Goal: Information Seeking & Learning: Understand process/instructions

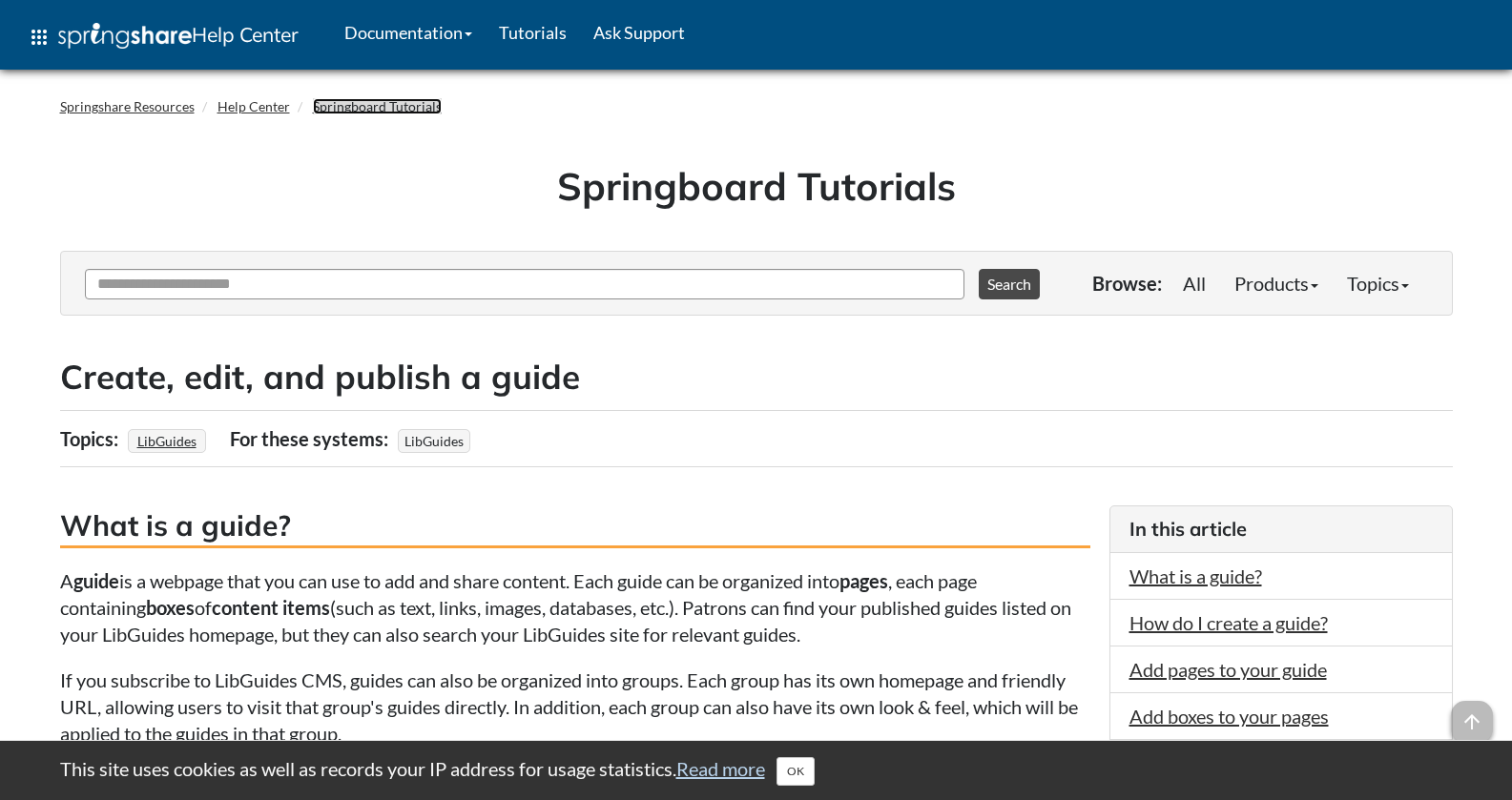
click at [350, 106] on link "Springboard Tutorials" at bounding box center [377, 106] width 129 height 17
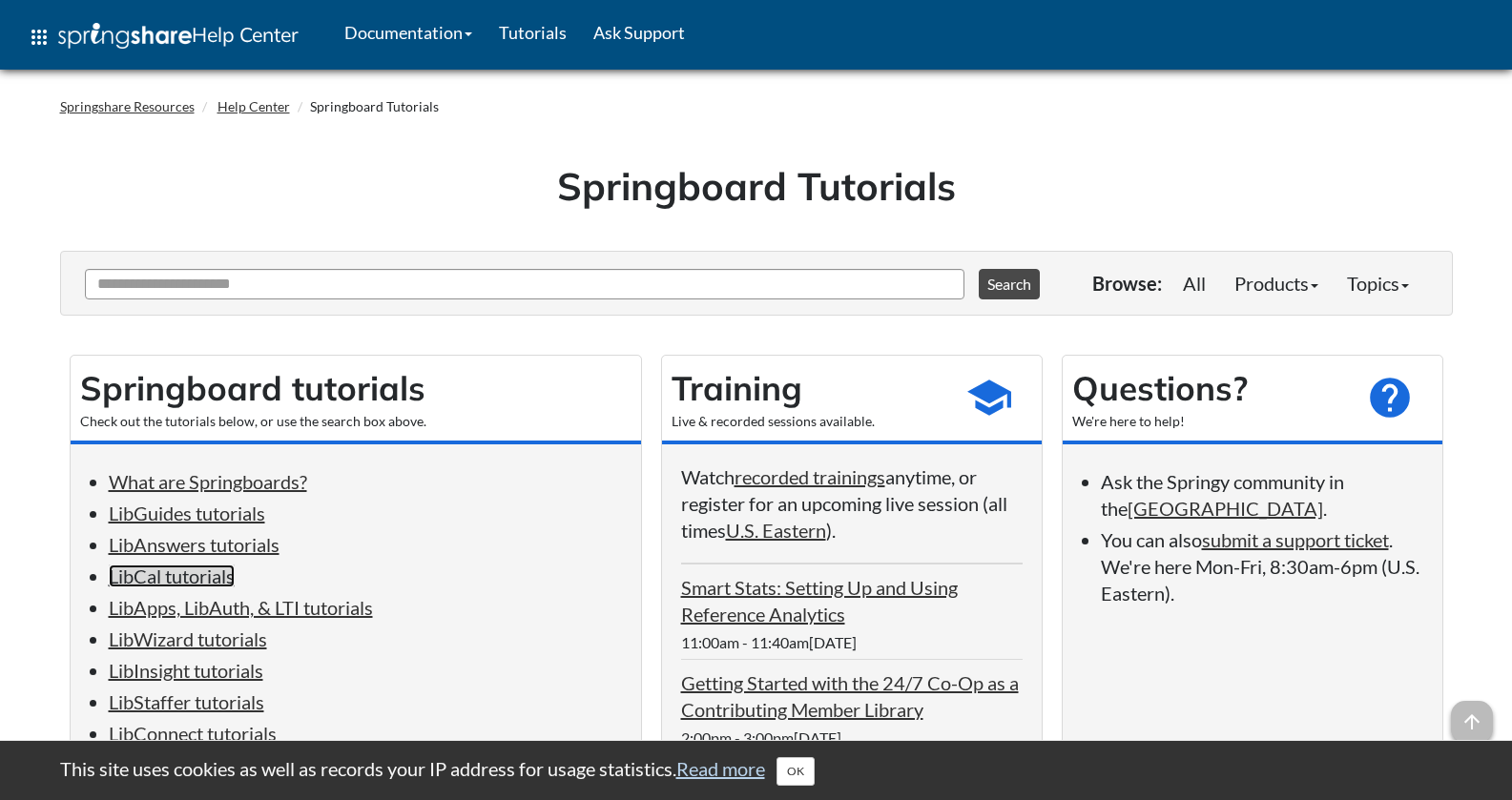
click at [213, 583] on link "LibCal tutorials" at bounding box center [171, 576] width 126 height 23
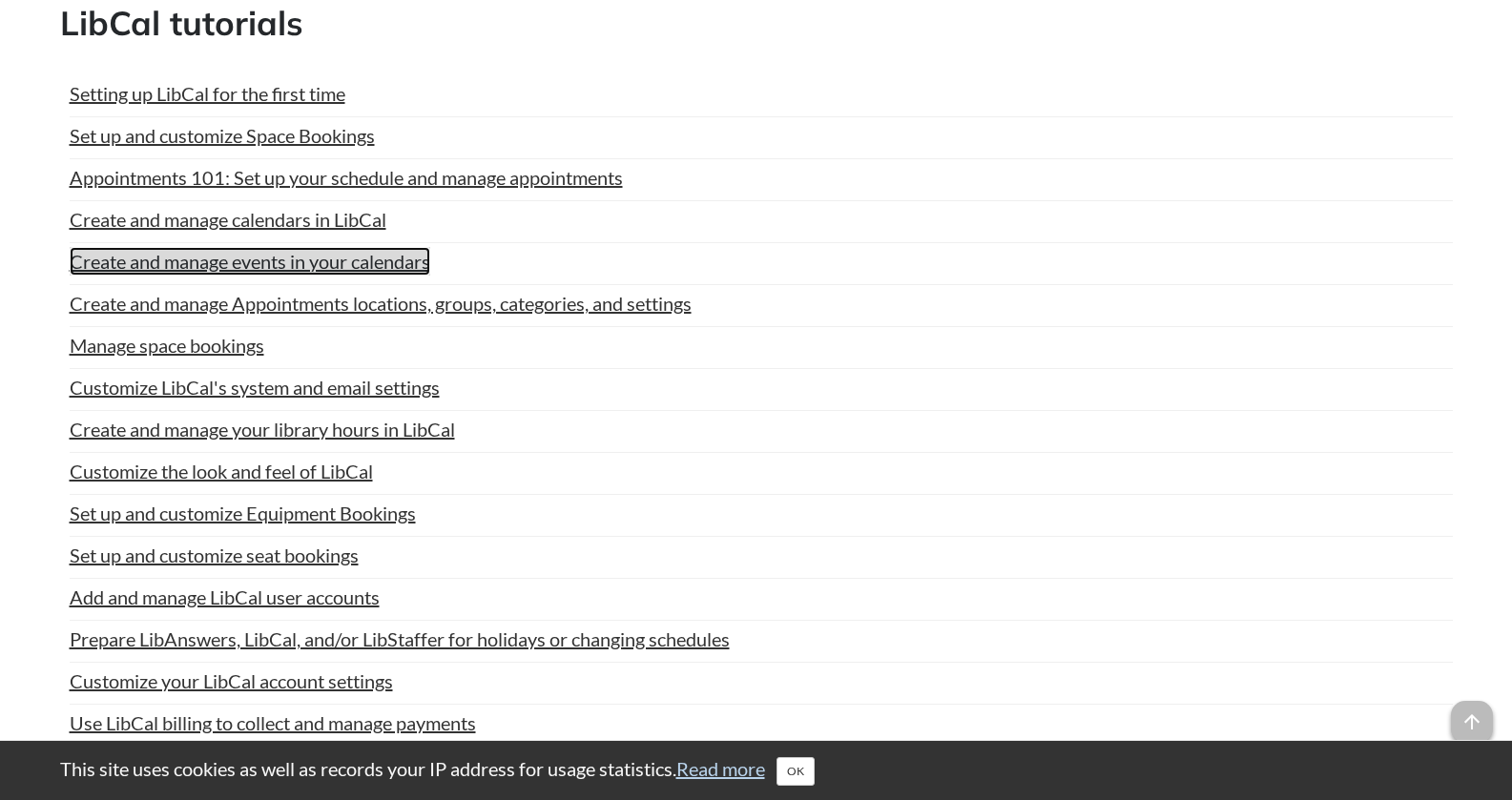
click at [258, 262] on link "Create and manage events in your calendars" at bounding box center [250, 261] width 360 height 28
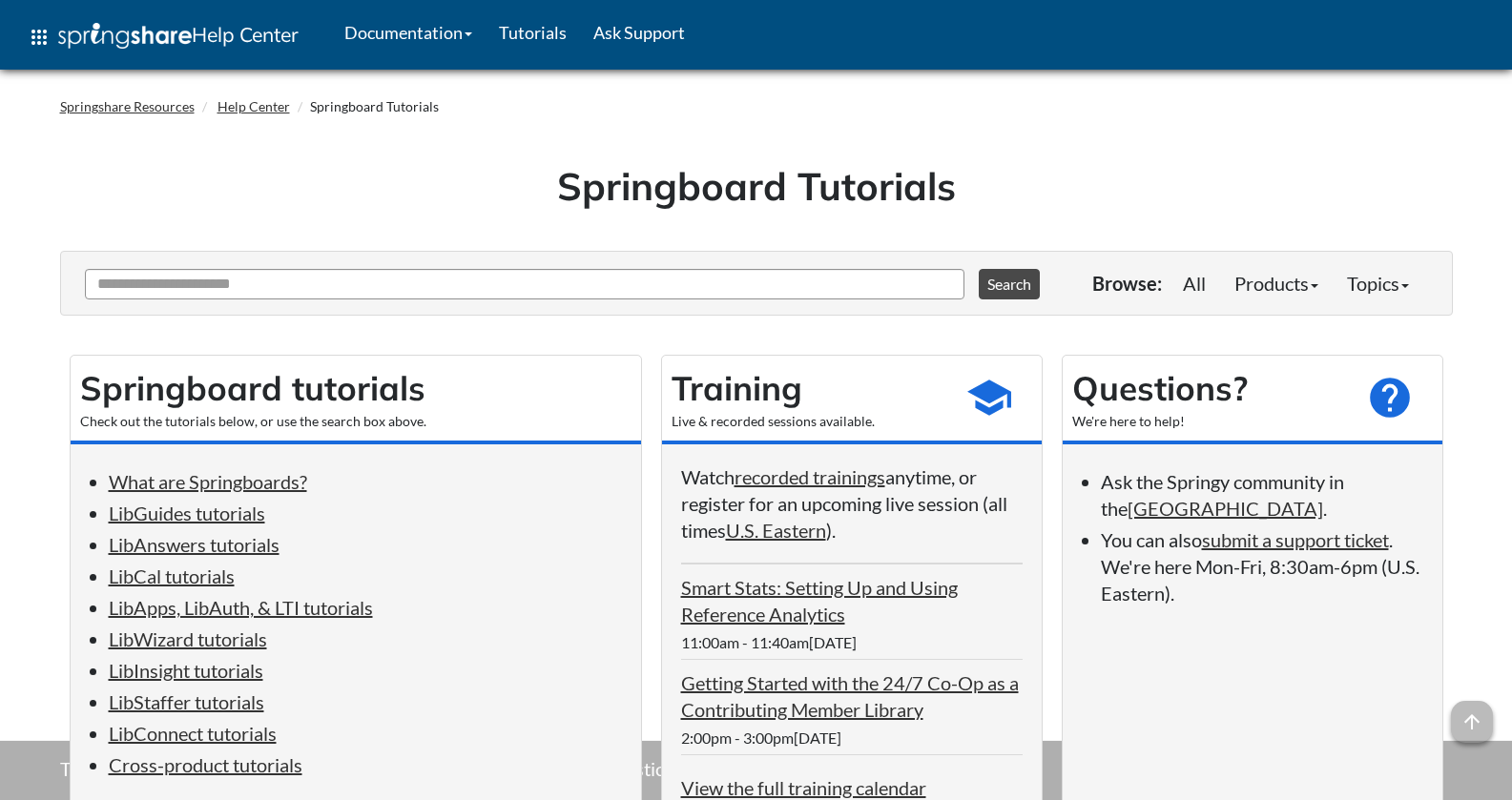
scroll to position [3967, 0]
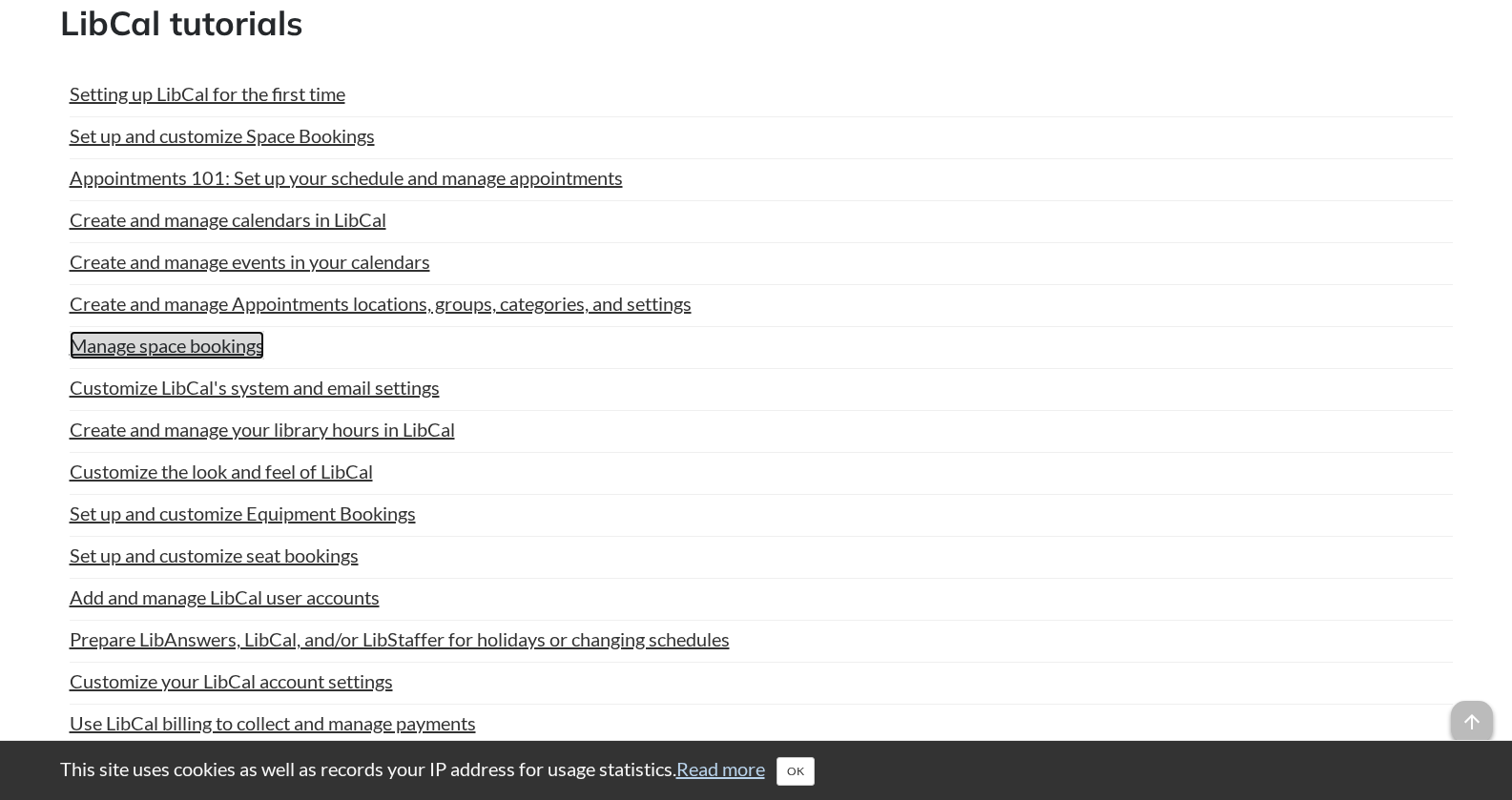
click at [234, 347] on link "Manage space bookings" at bounding box center [167, 345] width 195 height 28
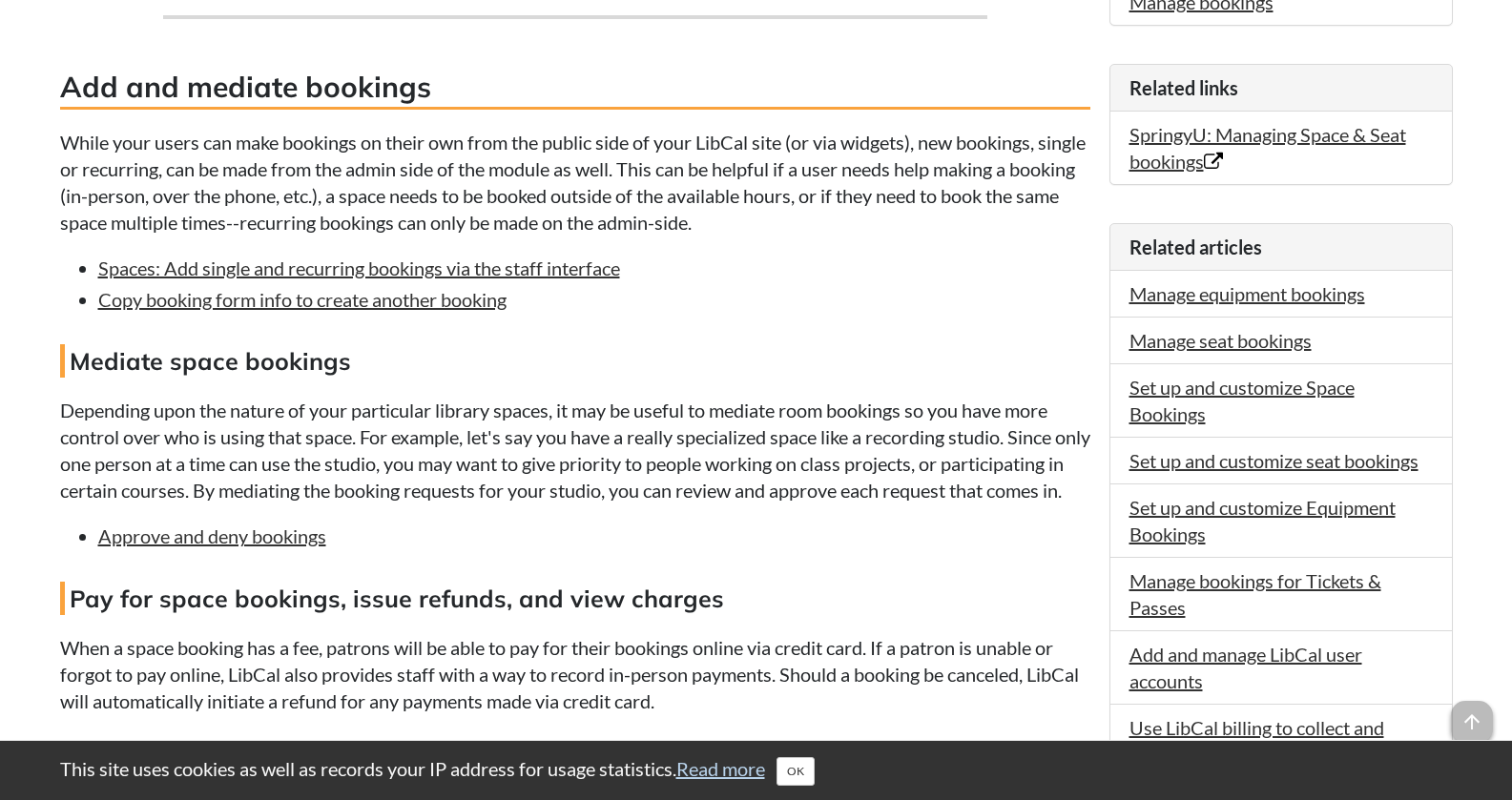
scroll to position [572, 0]
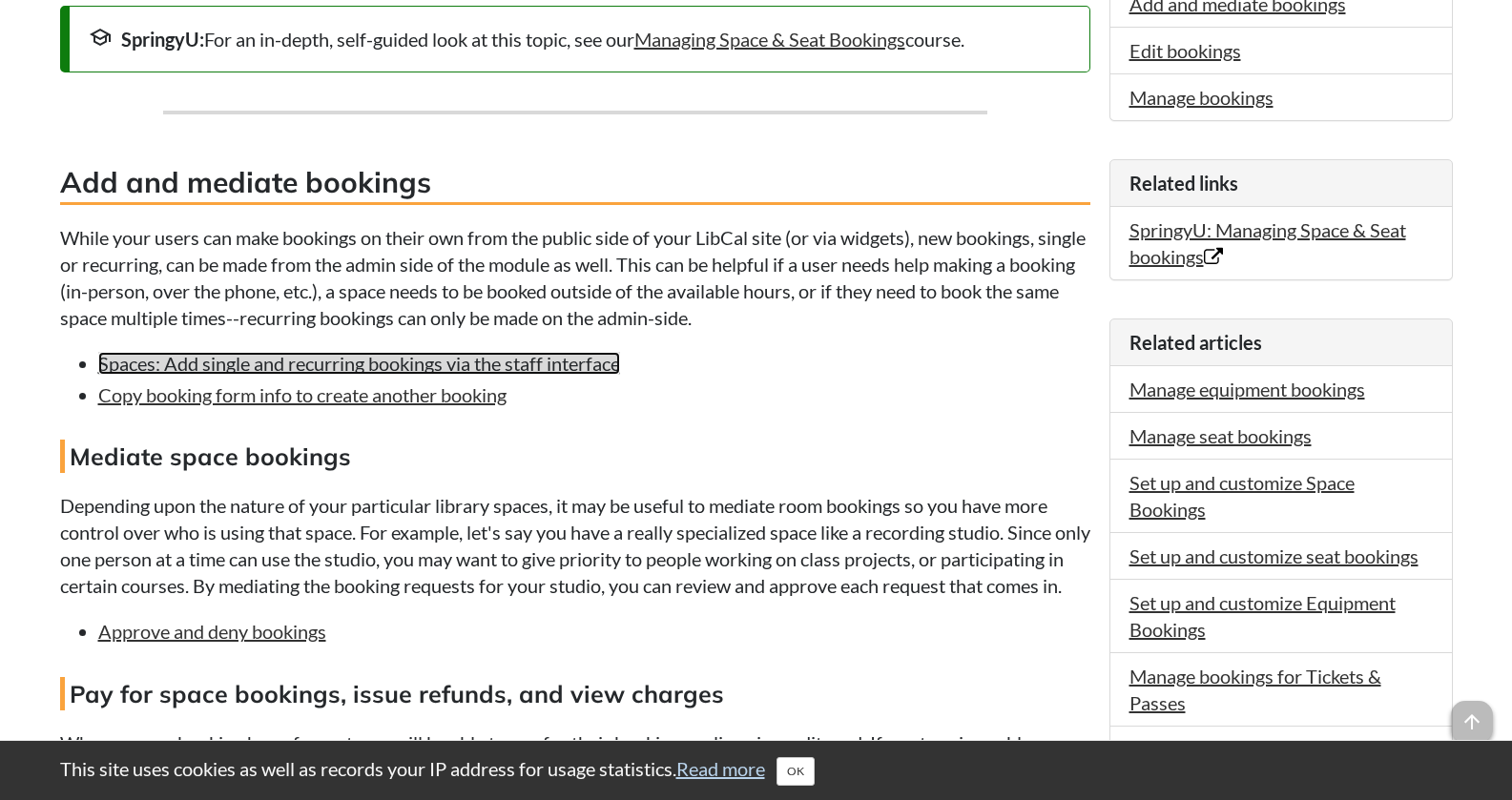
click at [282, 363] on link "Spaces: Add single and recurring bookings via the staff interface" at bounding box center [359, 364] width 522 height 23
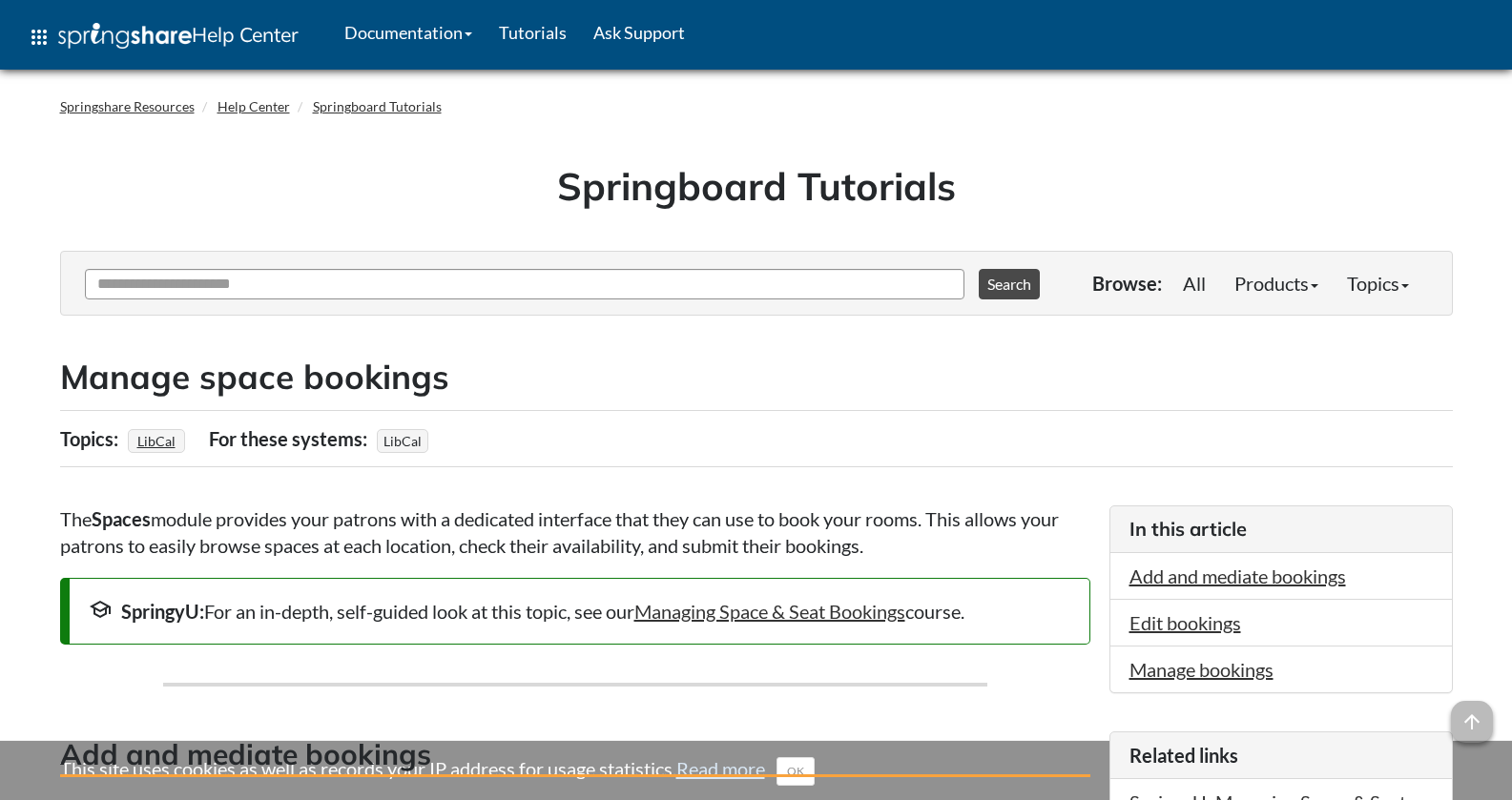
scroll to position [572, 0]
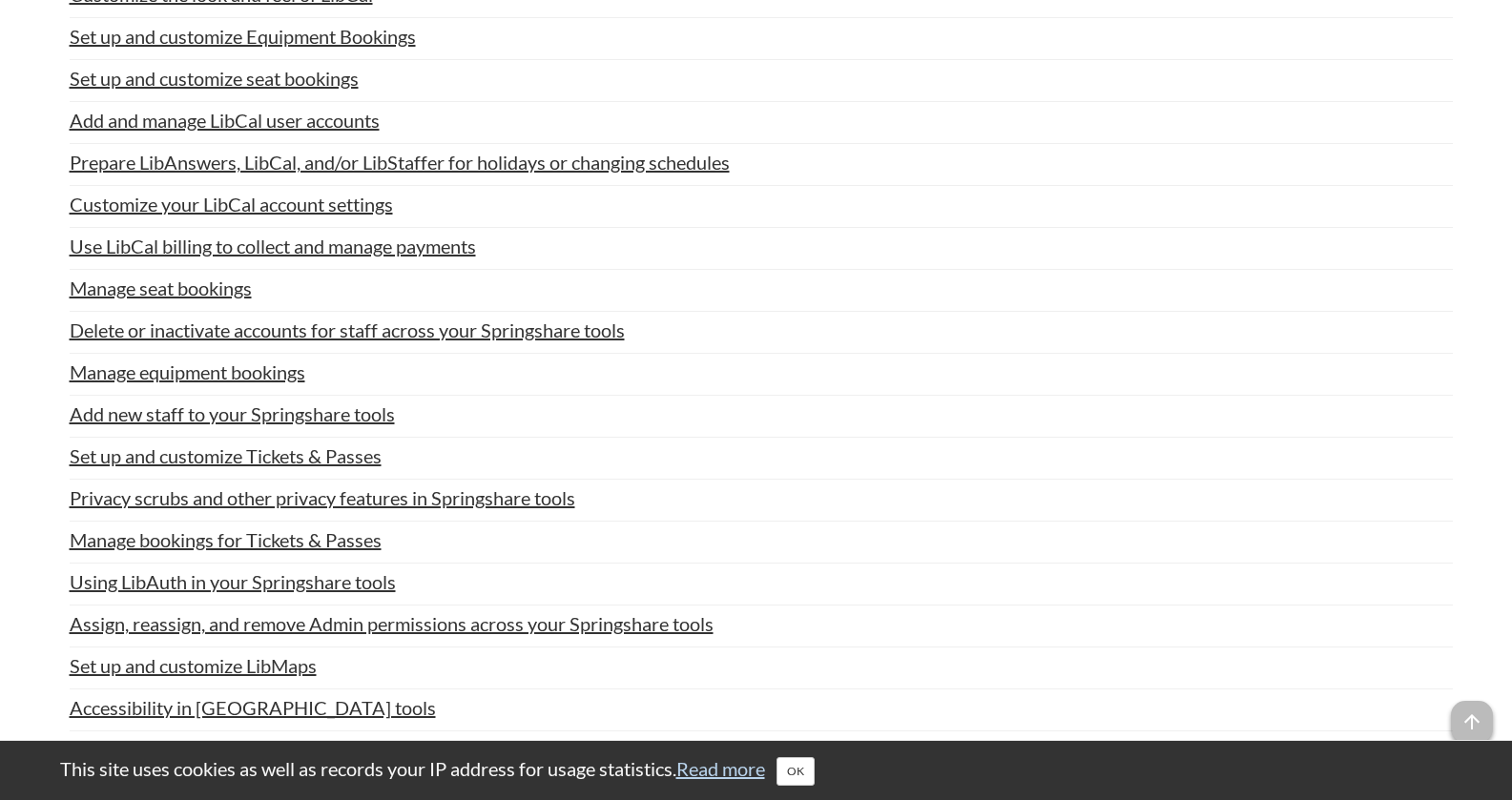
scroll to position [4539, 0]
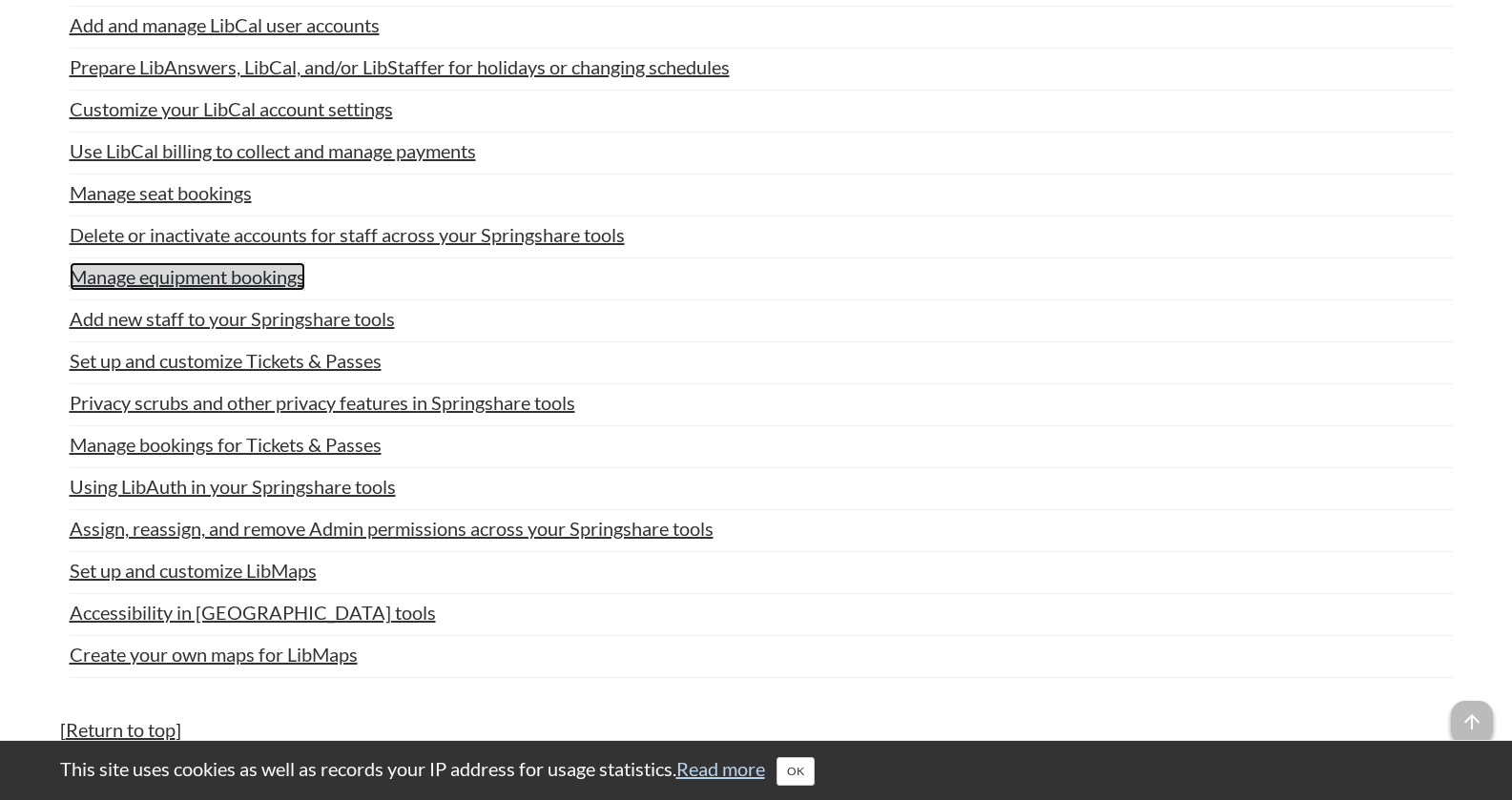
click at [218, 282] on link "Manage equipment bookings" at bounding box center [188, 275] width 236 height 28
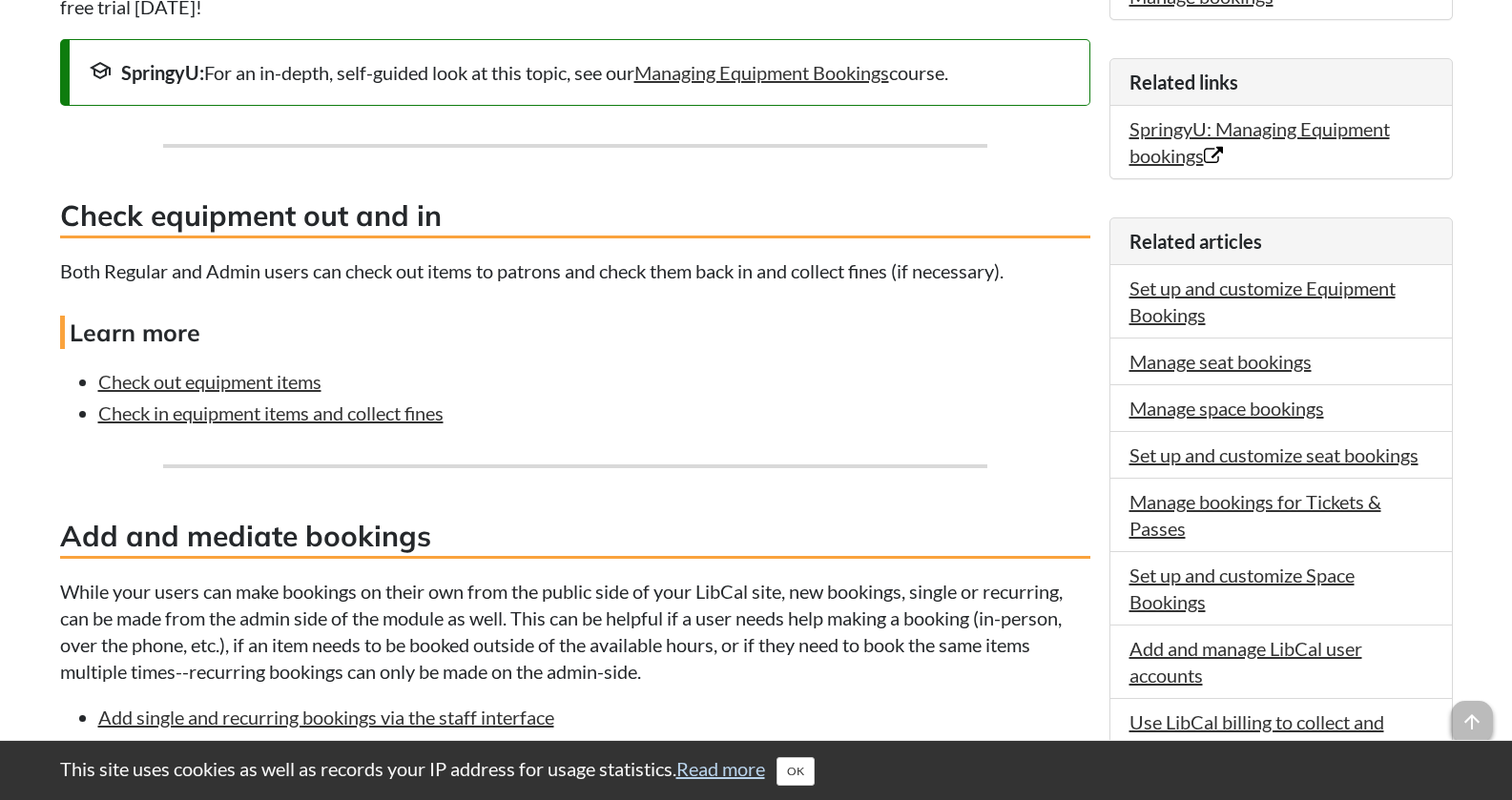
scroll to position [668, 0]
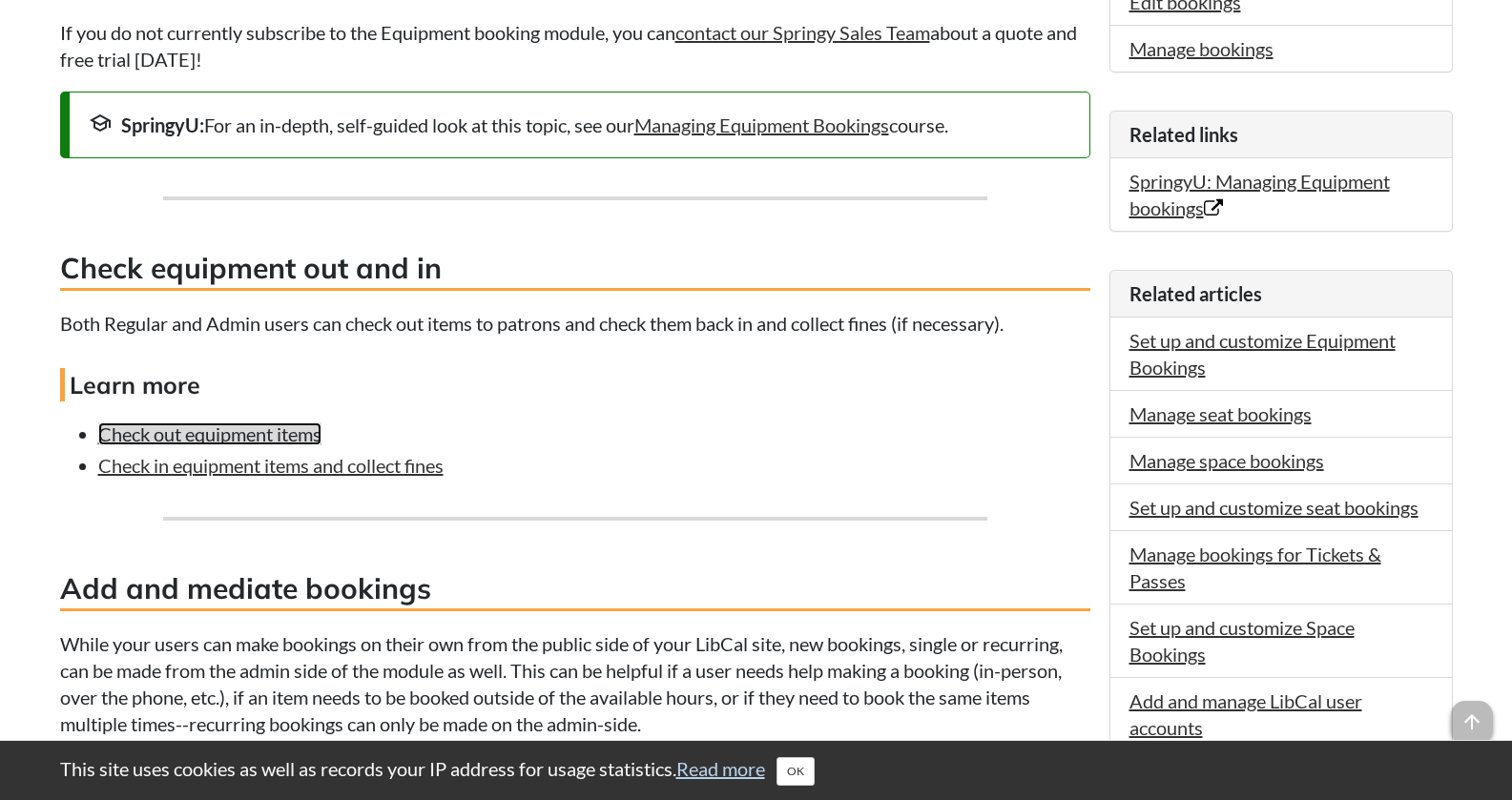
click at [308, 446] on link "Check out equipment items" at bounding box center [209, 434] width 223 height 23
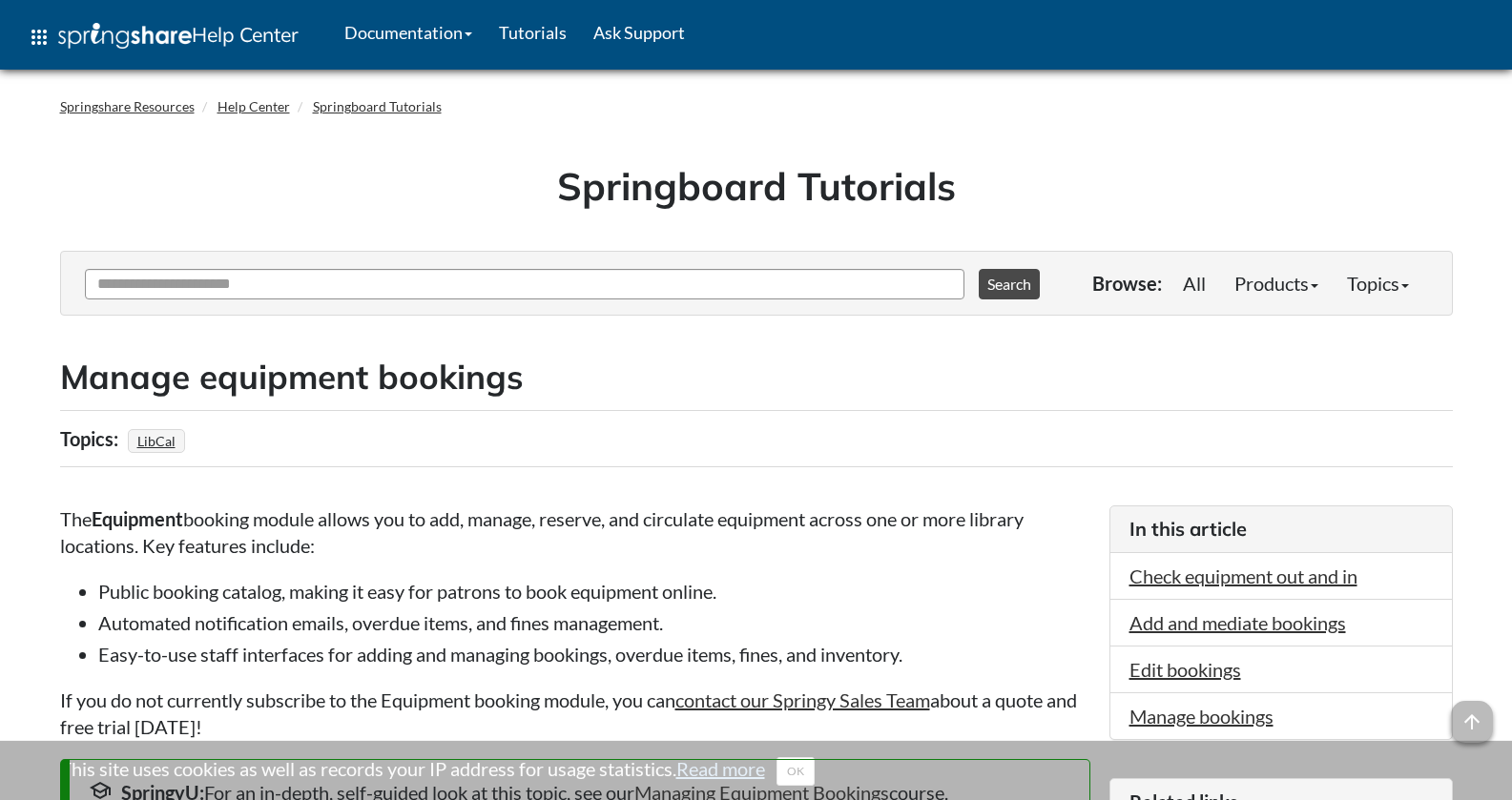
scroll to position [668, 0]
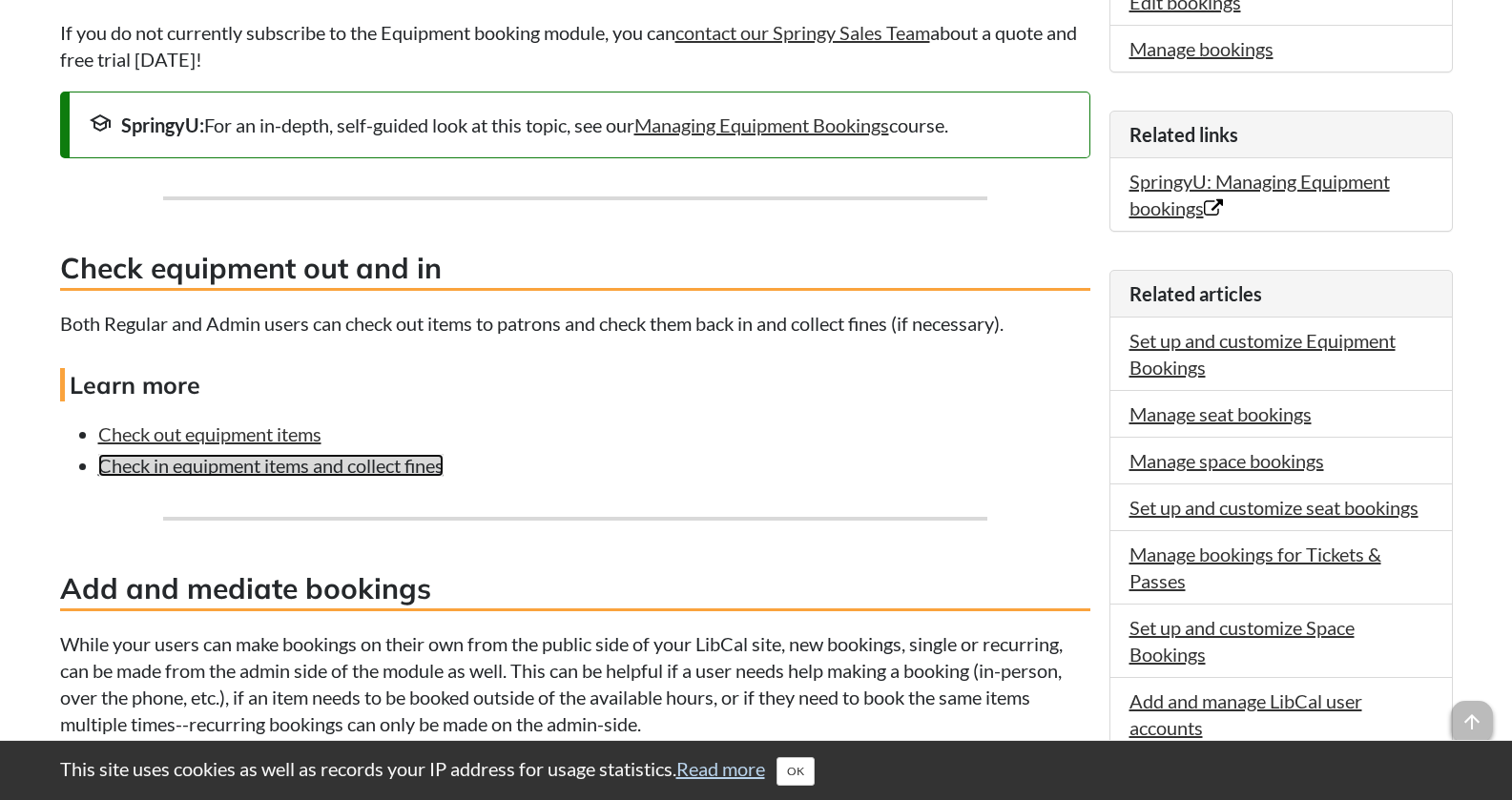
click at [176, 477] on link "Check in equipment items and collect fines" at bounding box center [271, 465] width 346 height 23
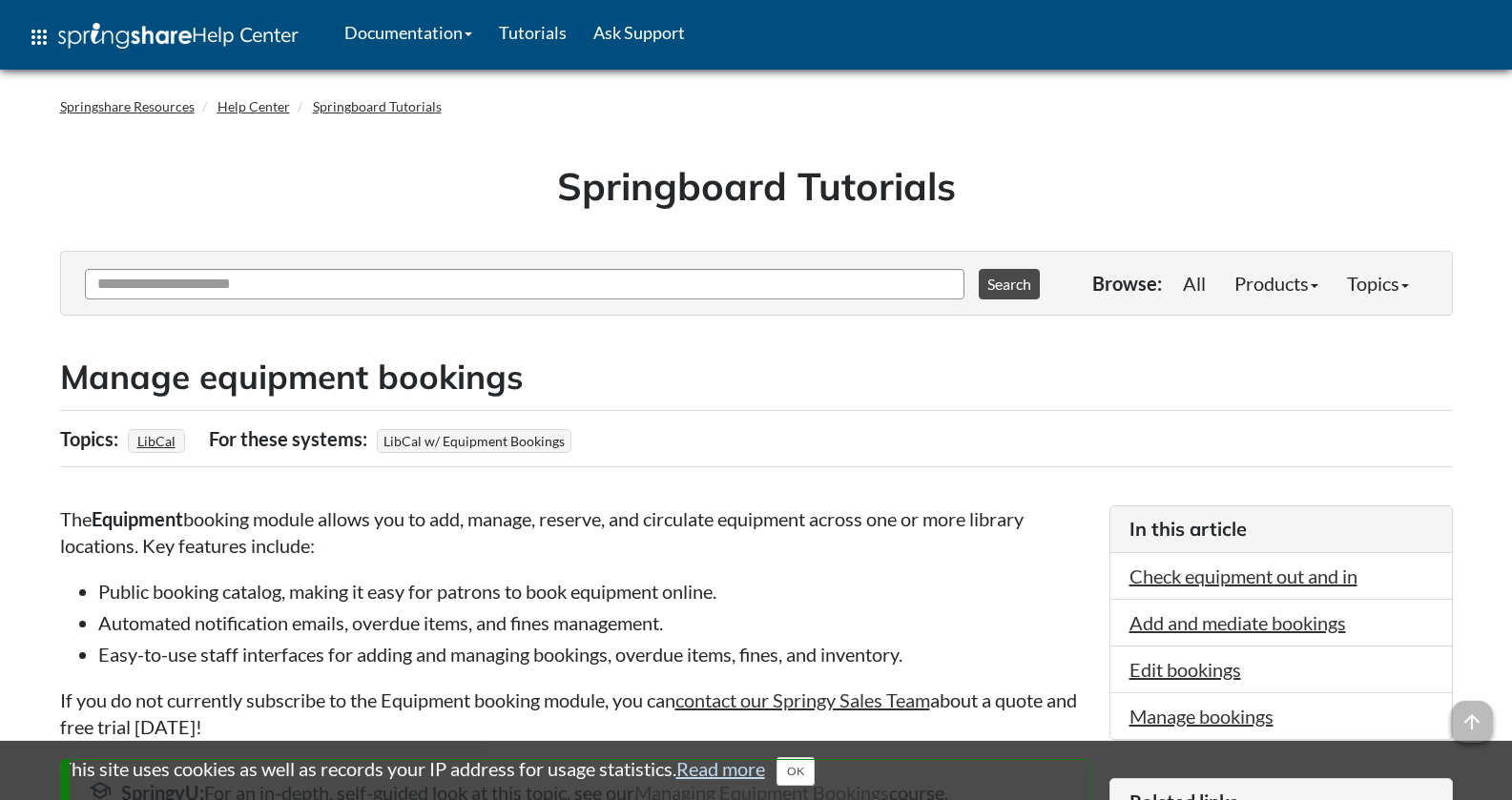
scroll to position [668, 0]
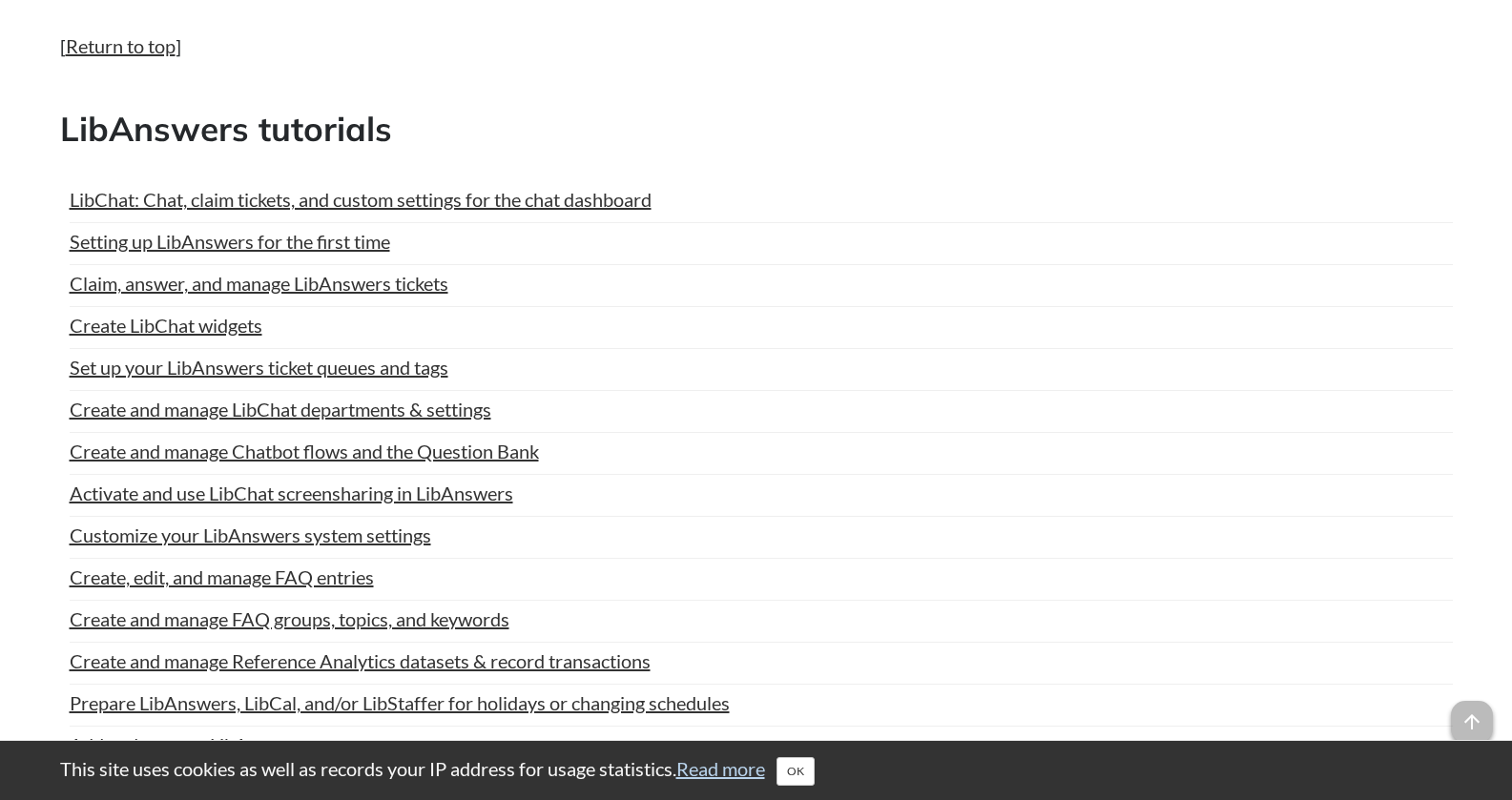
scroll to position [2155, 0]
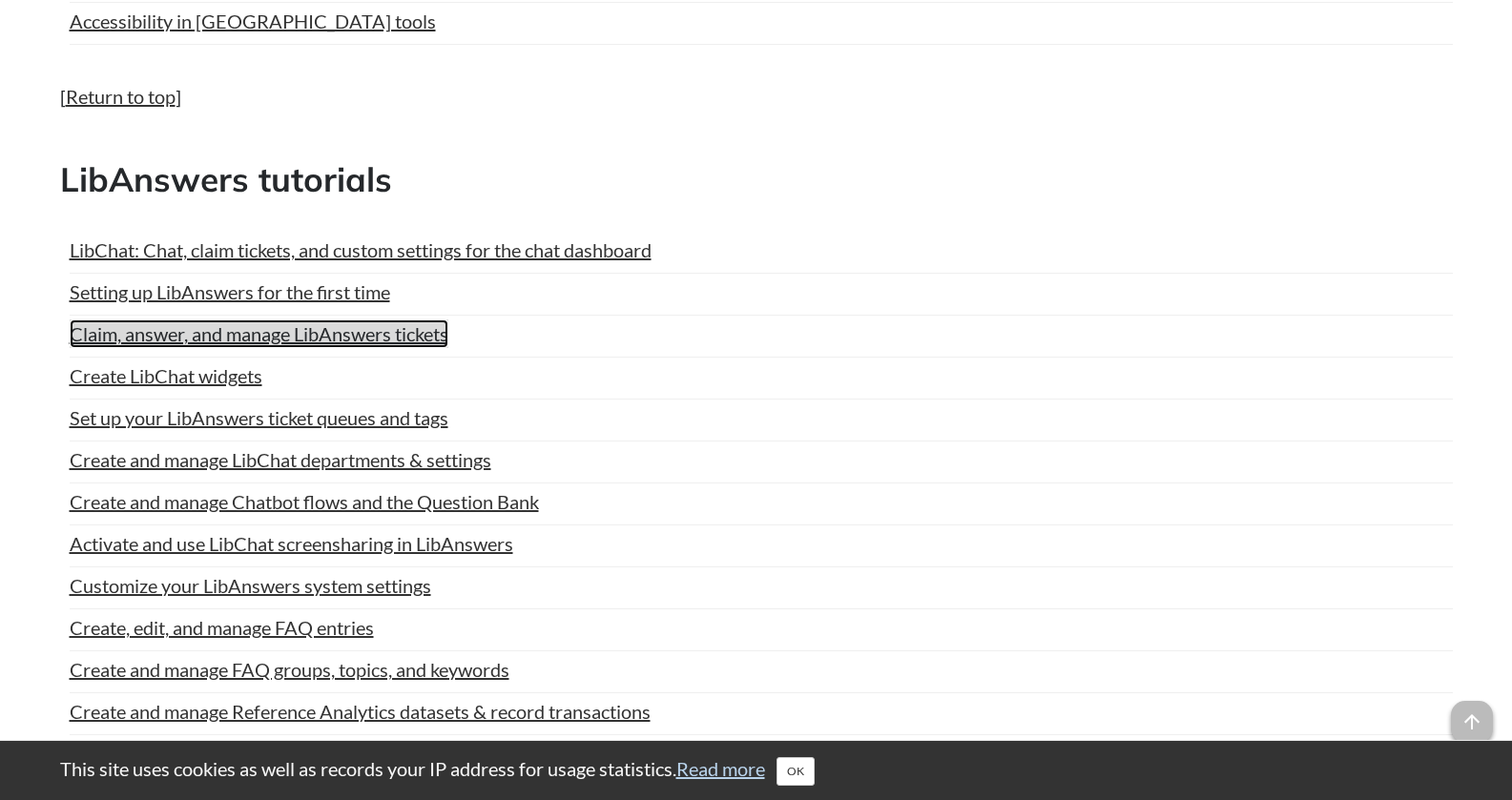
click at [314, 342] on link "Claim, answer, and manage LibAnswers tickets" at bounding box center [259, 333] width 379 height 28
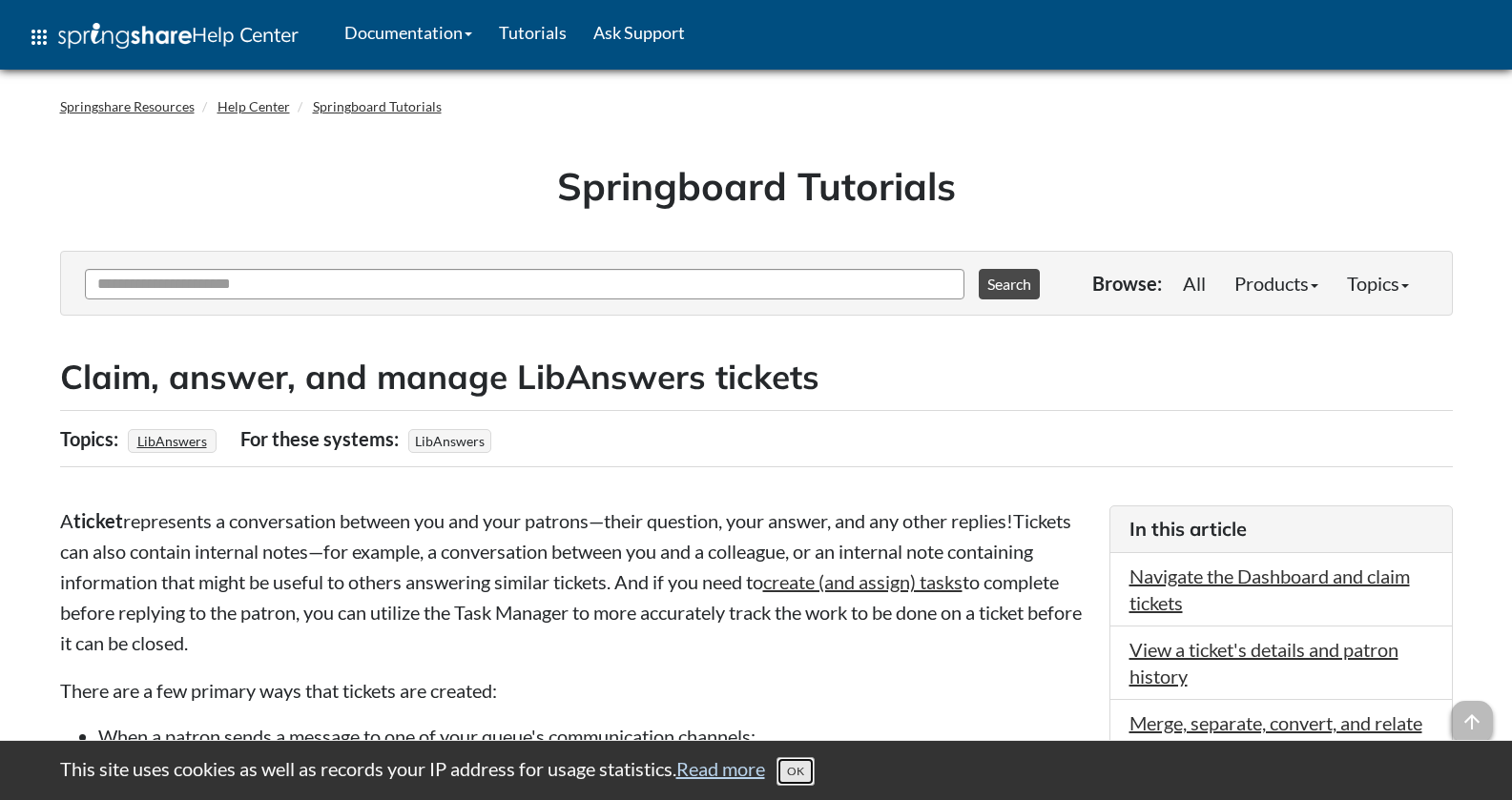
click at [806, 778] on button "OK" at bounding box center [795, 771] width 38 height 28
